Goal: Task Accomplishment & Management: Manage account settings

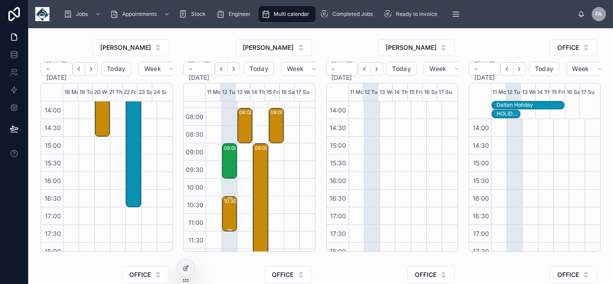
scroll to position [40, 0]
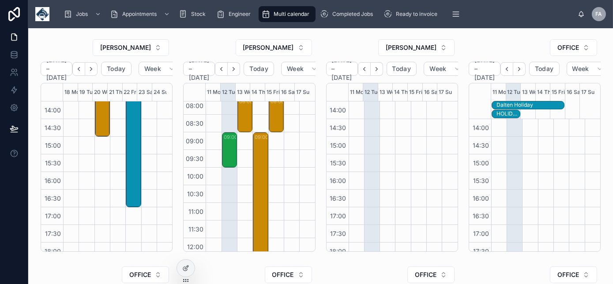
drag, startPoint x: 228, startPoint y: 235, endPoint x: 223, endPoint y: 196, distance: 38.7
click at [224, 196] on div "10:30 – 11:30 1 X UPGRADE - ME10 3AG - GALLERY DIRECT - 00321374" at bounding box center [230, 203] width 12 height 34
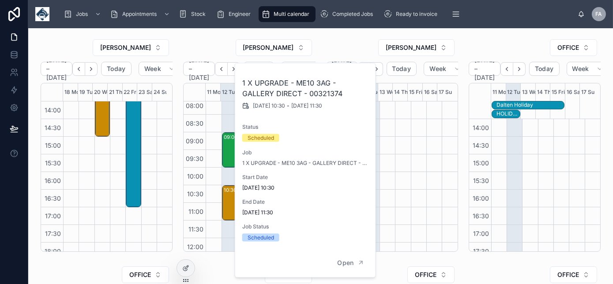
click at [442, 140] on div at bounding box center [449, 66] width 15 height 424
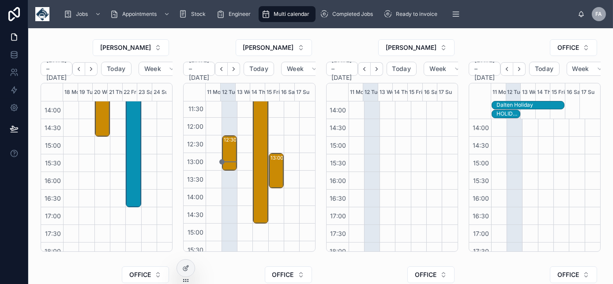
scroll to position [120, 0]
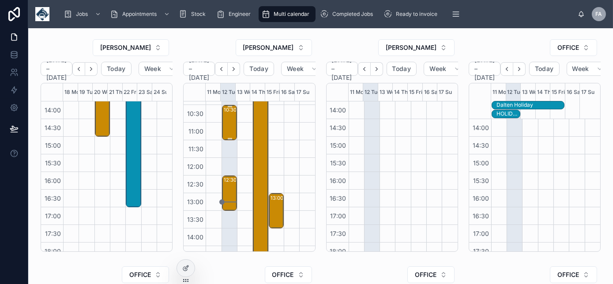
click at [224, 124] on div "10:30 – 11:30 1 X UPGRADE - ME10 3AG - GALLERY DIRECT - 00321374" at bounding box center [230, 123] width 12 height 34
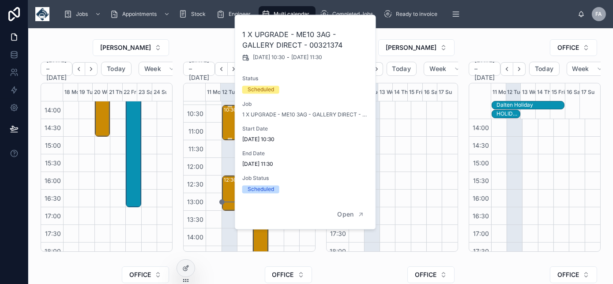
click at [224, 124] on div "10:30 – 11:30 1 X UPGRADE - ME10 3AG - GALLERY DIRECT - 00321374" at bounding box center [230, 123] width 12 height 34
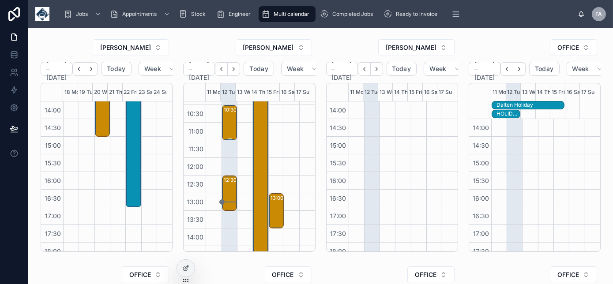
click at [224, 124] on div "10:30 – 11:30 1 X UPGRADE - ME10 3AG - GALLERY DIRECT - 00321374" at bounding box center [230, 123] width 12 height 34
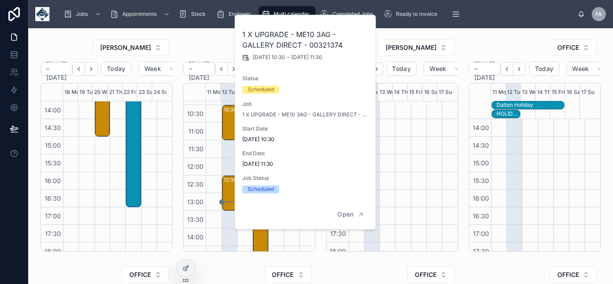
click at [316, 168] on div "1 X UPGRADE - ME10 3AG - GALLERY DIRECT - 00321374 12/08/2025 10:30 - 12/08/202…" at bounding box center [305, 107] width 141 height 185
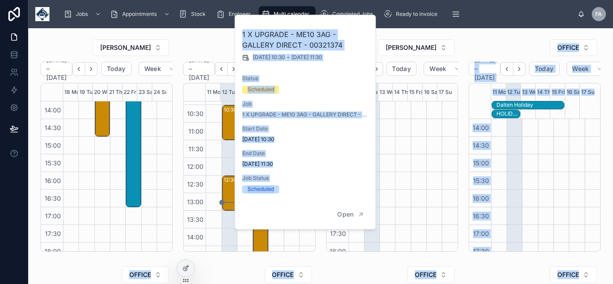
drag, startPoint x: 296, startPoint y: 193, endPoint x: 401, endPoint y: 184, distance: 105.4
click at [401, 184] on div "Jobs Appointments Stock Engineer Multi calendar Completed Jobs Ready to invoice…" at bounding box center [320, 142] width 585 height 284
drag, startPoint x: 401, startPoint y: 184, endPoint x: 405, endPoint y: 180, distance: 5.6
click at [411, 180] on div at bounding box center [418, 66] width 15 height 424
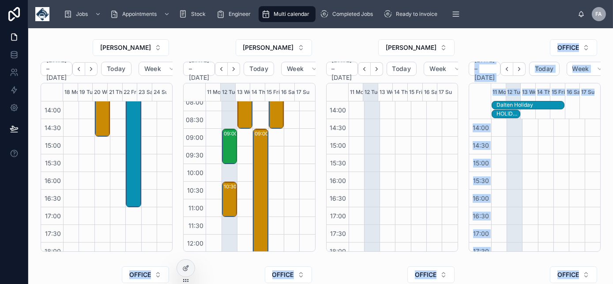
scroll to position [40, 0]
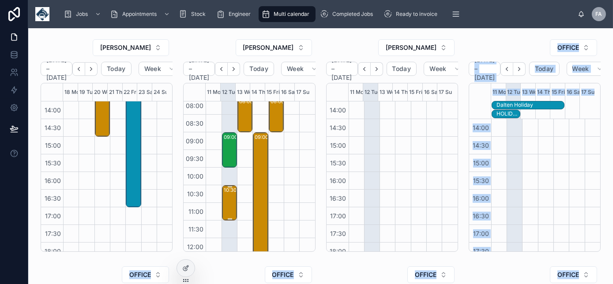
click at [228, 204] on div "10:30 – 11:30 1 X UPGRADE - ME10 3AG - GALLERY DIRECT - 00321374" at bounding box center [230, 203] width 12 height 34
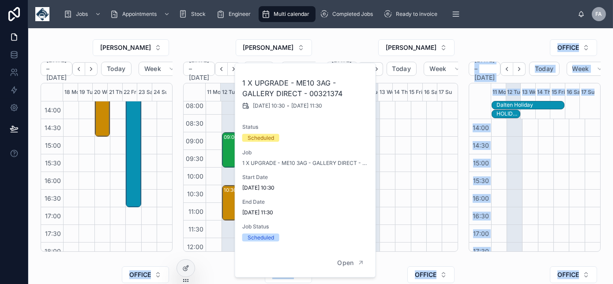
click at [411, 194] on div at bounding box center [418, 66] width 15 height 424
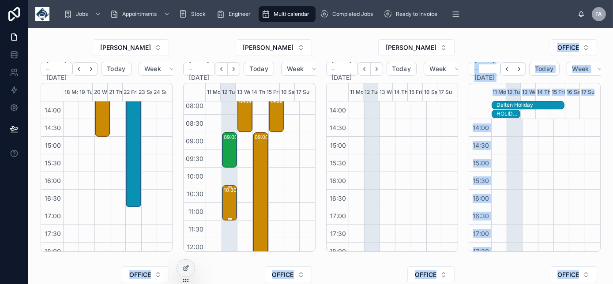
click at [226, 206] on div "10:30 – 11:30 1 X UPGRADE - ME10 3AG - GALLERY DIRECT - 00321374" at bounding box center [230, 203] width 12 height 34
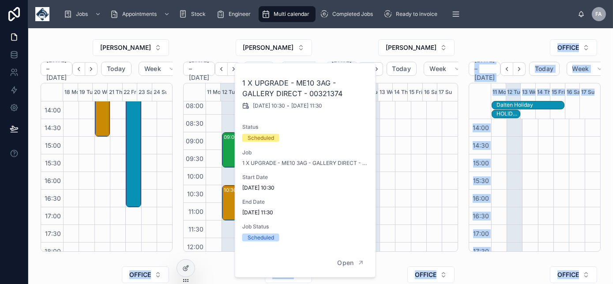
click at [395, 192] on div at bounding box center [402, 66] width 15 height 424
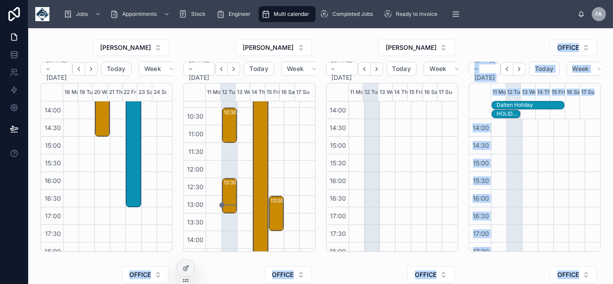
scroll to position [120, 0]
click at [224, 121] on div "10:30 – 11:30 1 X UPGRADE - ME10 3AG - GALLERY DIRECT - 00321374" at bounding box center [230, 123] width 12 height 34
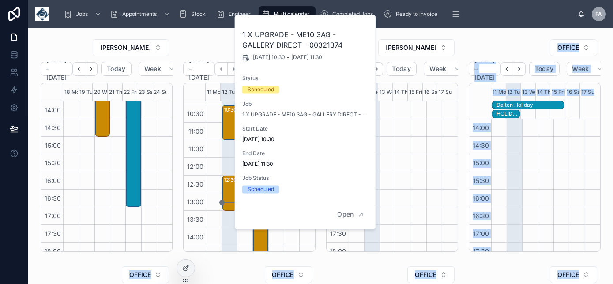
click at [395, 163] on div at bounding box center [402, 66] width 15 height 424
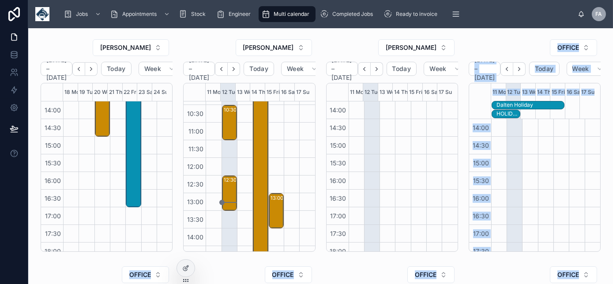
drag, startPoint x: 390, startPoint y: 164, endPoint x: 364, endPoint y: 135, distance: 39.6
click at [364, 135] on div "07:00 07:30 08:00 08:30 09:00 09:30 10:00 10:30 11:00 11:30 12:00 12:30 13:00 1…" at bounding box center [391, 176] width 131 height 150
click at [229, 120] on div "10:30 – 11:30 1 X UPGRADE - ME10 3AG - GALLERY DIRECT - 00321374" at bounding box center [230, 123] width 12 height 34
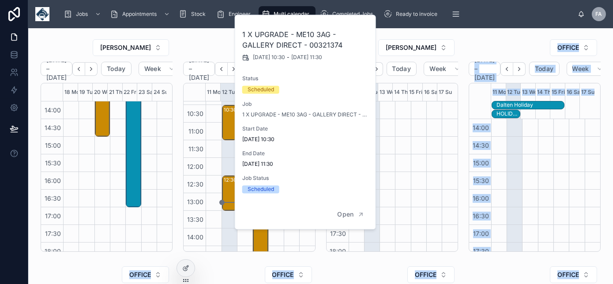
click at [222, 150] on div "09:00 – 10:00 AMARO SIGNALLING LIMITED - 00321958 - 1 Netradyne - Deinstall - R…" at bounding box center [228, 193] width 15 height 424
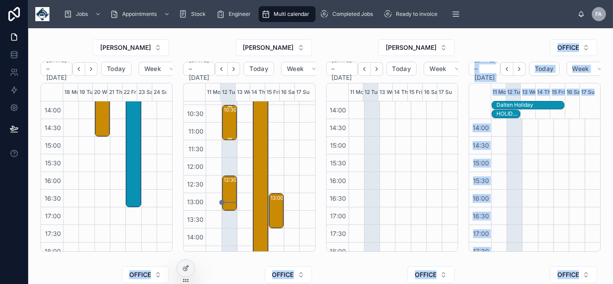
click at [226, 124] on div "10:30 – 11:30 1 X UPGRADE - ME10 3AG - GALLERY DIRECT - 00321374" at bounding box center [230, 123] width 12 height 34
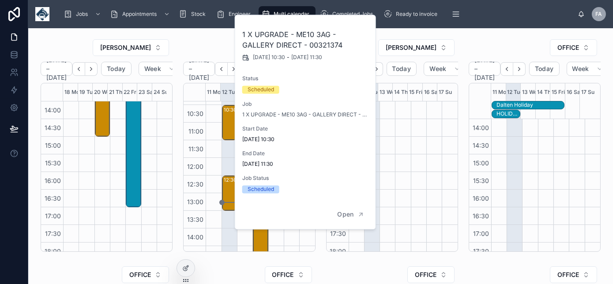
click at [298, 45] on h2 "1 X UPGRADE - ME10 3AG - GALLERY DIRECT - 00321374" at bounding box center [305, 39] width 127 height 21
click at [297, 42] on h2 "1 X UPGRADE - ME10 3AG - GALLERY DIRECT - 00321374" at bounding box center [305, 39] width 127 height 21
click at [296, 43] on h2 "1 X UPGRADE - ME10 3AG - GALLERY DIRECT - 00321374" at bounding box center [305, 39] width 127 height 21
copy h2 "00321374"
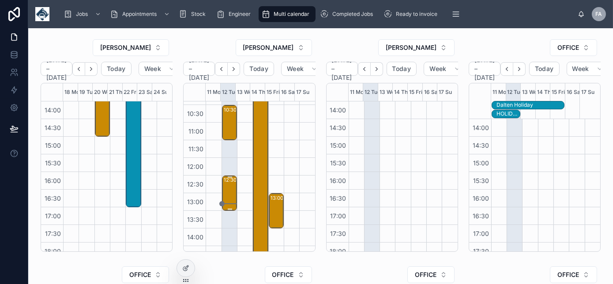
click at [224, 186] on div "12:30 – 13:30 Securlec Ltd - 00322022 -PM 1 HOUR CALL OFF - RENEWAL/UPGRADE WIT…" at bounding box center [230, 193] width 12 height 34
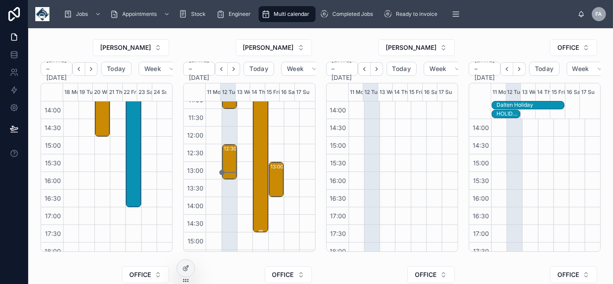
scroll to position [72, 0]
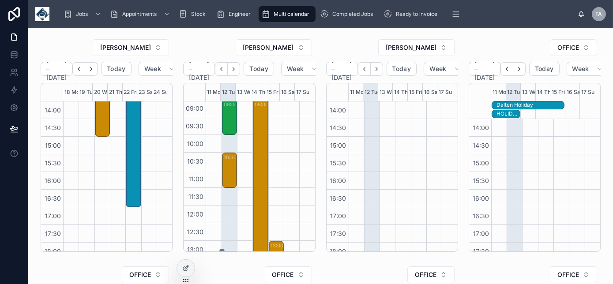
click at [224, 230] on div "12:30 – 13:30" at bounding box center [240, 227] width 33 height 9
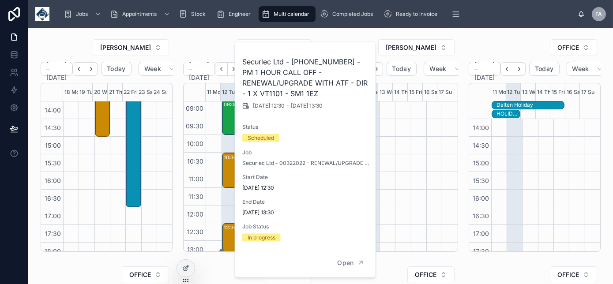
click at [426, 145] on div at bounding box center [433, 66] width 15 height 424
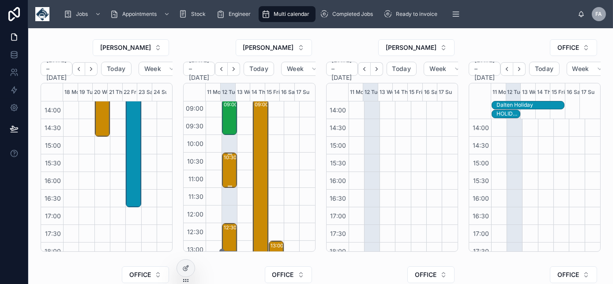
click at [226, 169] on div "10:30 – 11:30 1 X UPGRADE - ME10 3AG - GALLERY DIRECT - 00321374" at bounding box center [230, 171] width 12 height 34
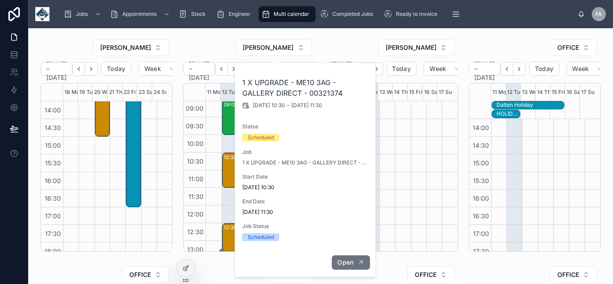
click at [348, 260] on span "Open" at bounding box center [345, 263] width 16 height 8
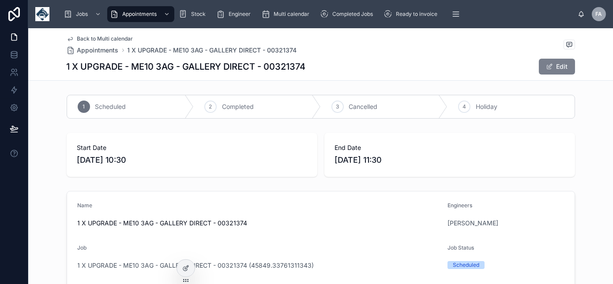
click at [558, 71] on button "Edit" at bounding box center [557, 67] width 36 height 16
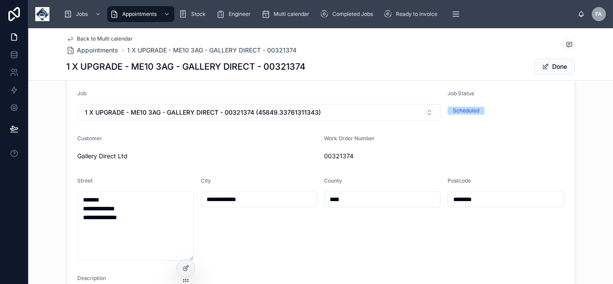
scroll to position [160, 0]
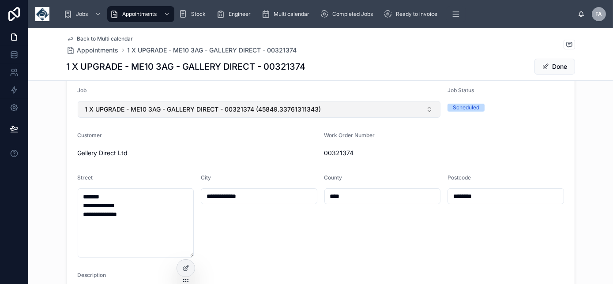
click at [340, 106] on button "1 X UPGRADE - ME10 3AG - GALLERY DIRECT - 00321374 (45849.33761311343)" at bounding box center [259, 109] width 363 height 17
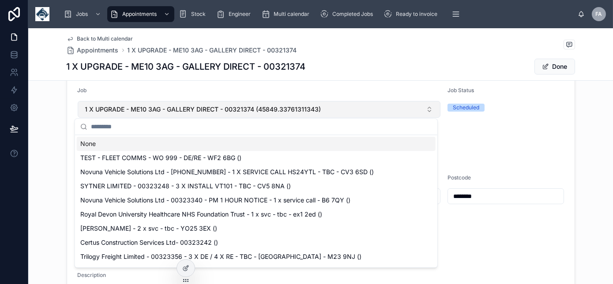
click at [344, 109] on button "1 X UPGRADE - ME10 3AG - GALLERY DIRECT - 00321374 (45849.33761311343)" at bounding box center [259, 109] width 363 height 17
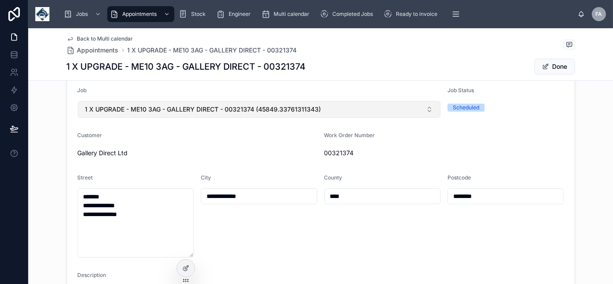
click at [342, 105] on button "1 X UPGRADE - ME10 3AG - GALLERY DIRECT - 00321374 (45849.33761311343)" at bounding box center [259, 109] width 363 height 17
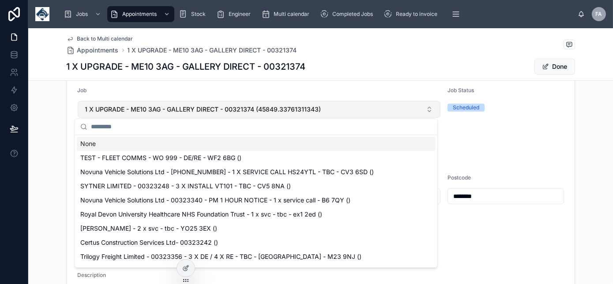
scroll to position [120, 0]
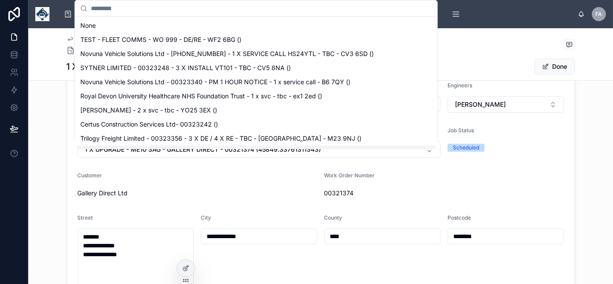
click at [567, 181] on form "**********" at bounding box center [320, 238] width 507 height 334
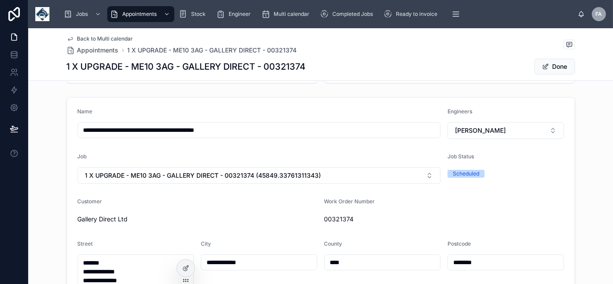
scroll to position [80, 0]
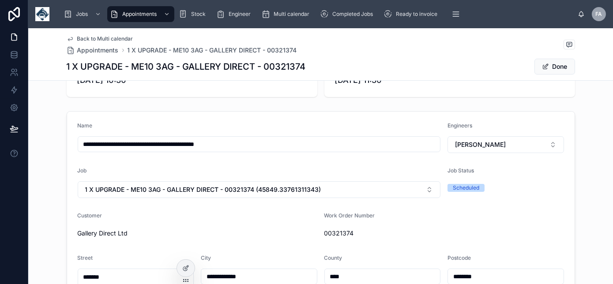
click at [294, 145] on input "**********" at bounding box center [259, 144] width 362 height 12
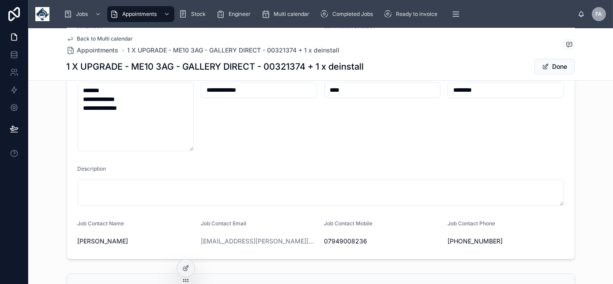
scroll to position [281, 0]
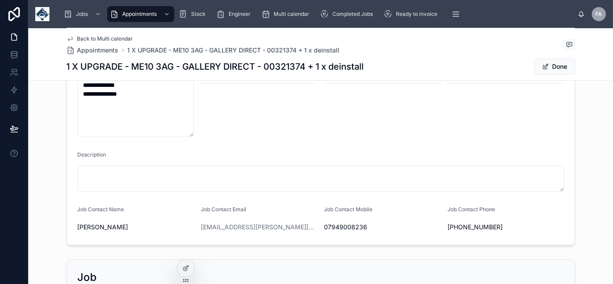
type input "**********"
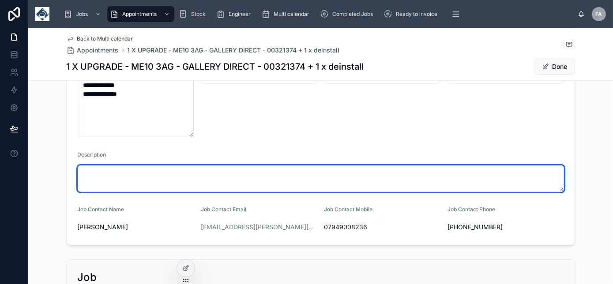
click at [139, 181] on textarea at bounding box center [321, 178] width 486 height 26
type textarea "**********"
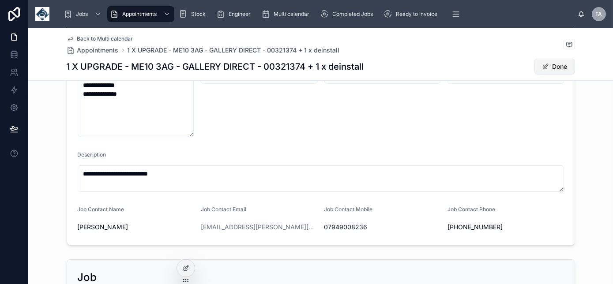
click at [546, 65] on button "Done" at bounding box center [554, 67] width 41 height 16
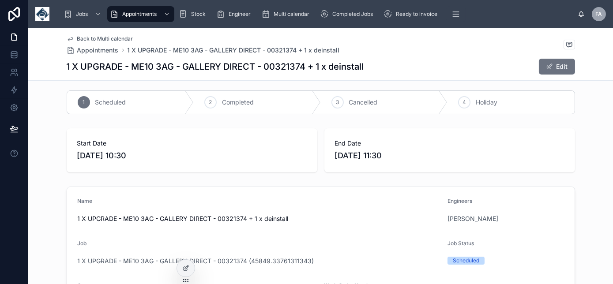
scroll to position [0, 0]
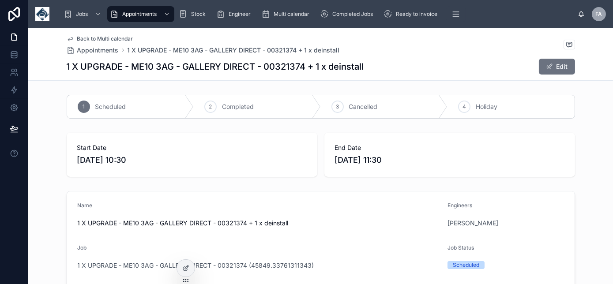
click at [110, 35] on div "Back to Multi calendar Appointments 1 X UPGRADE - ME10 3AG - GALLERY DIRECT - 0…" at bounding box center [321, 54] width 508 height 52
click at [108, 38] on span "Back to Multi calendar" at bounding box center [105, 38] width 56 height 7
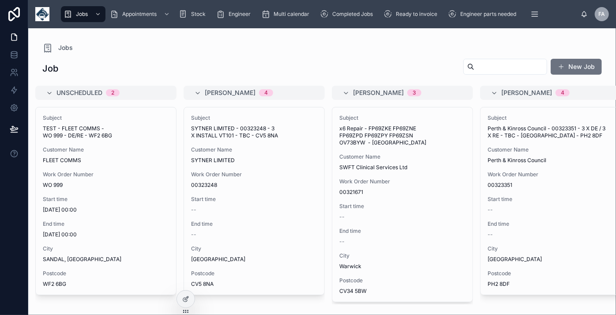
click at [546, 188] on div "Jobs Job New Job Unscheduled 2 Subject TEST - FLEET COMMS - WO 999 - DE/RE - WF…" at bounding box center [322, 166] width 588 height 276
